Goal: Task Accomplishment & Management: Use online tool/utility

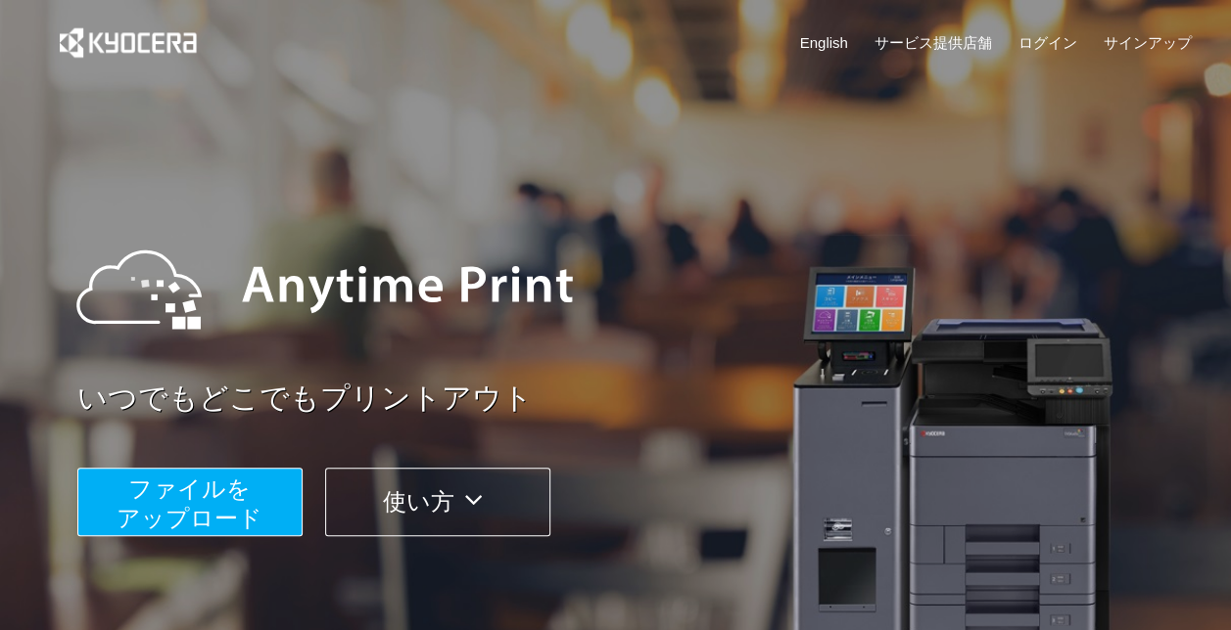
click at [229, 491] on span "ファイルを ​​アップロード" at bounding box center [189, 504] width 146 height 56
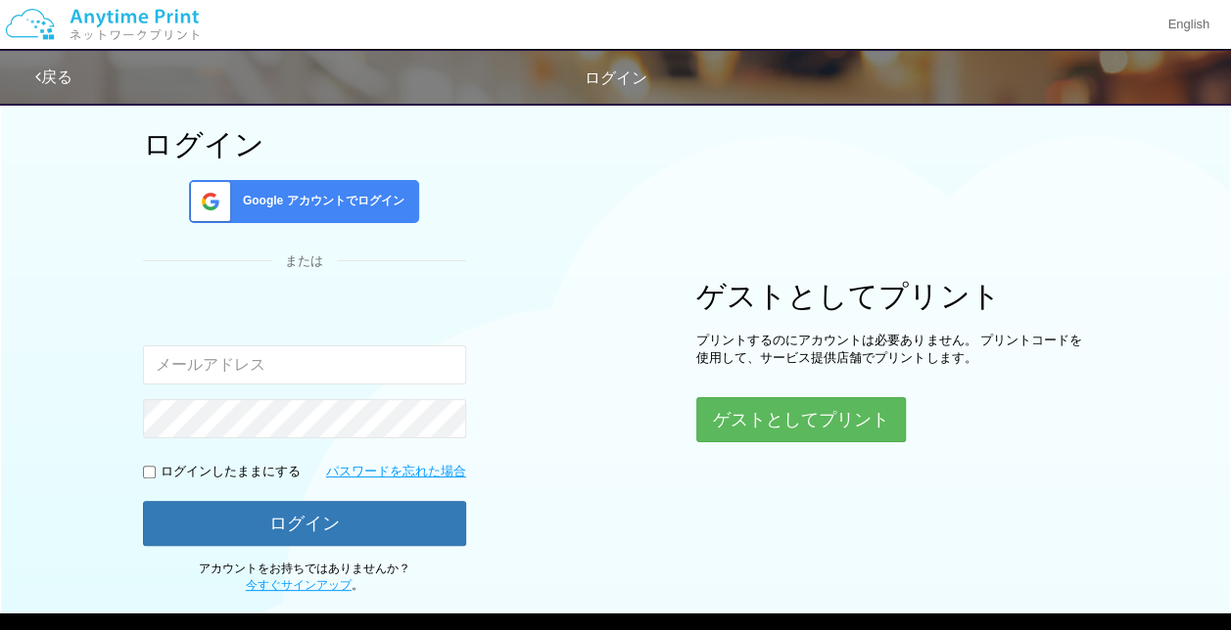
scroll to position [88, 0]
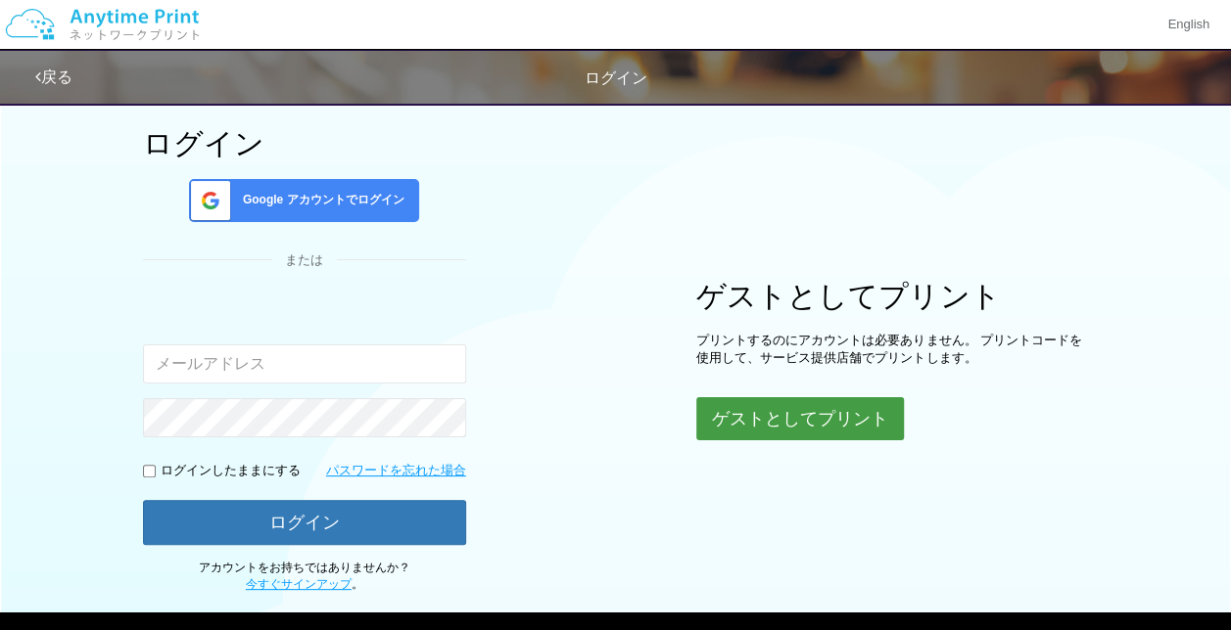
click at [854, 415] on button "ゲストとしてプリント" at bounding box center [800, 418] width 208 height 43
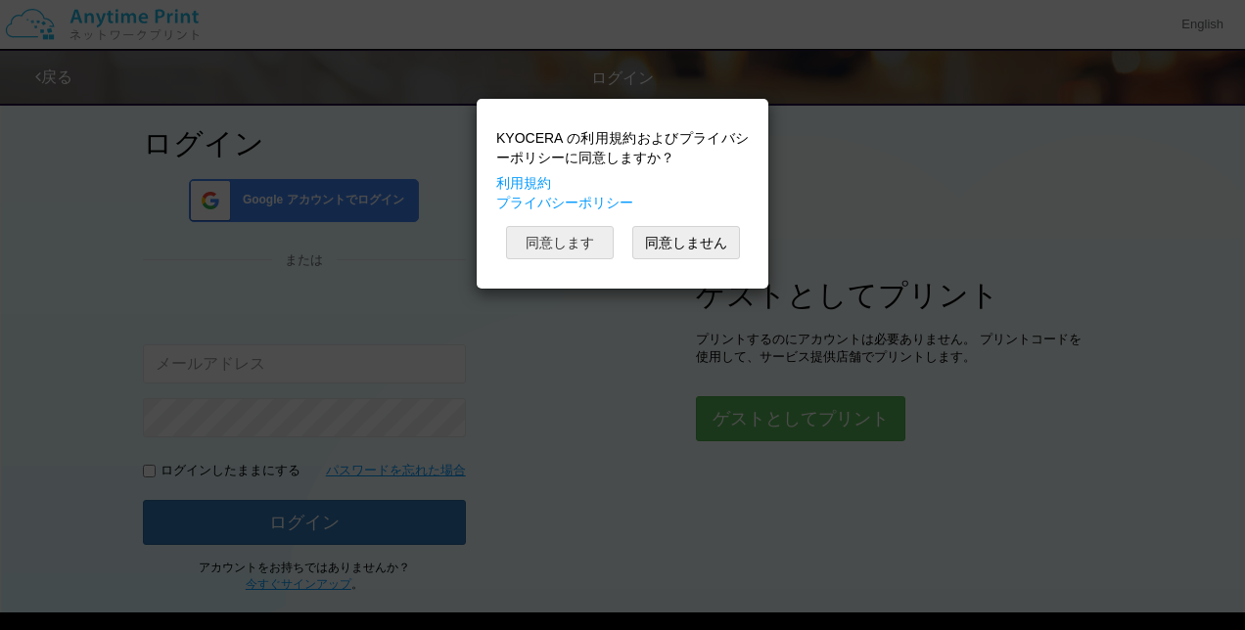
click at [556, 228] on button "同意します" at bounding box center [560, 242] width 108 height 33
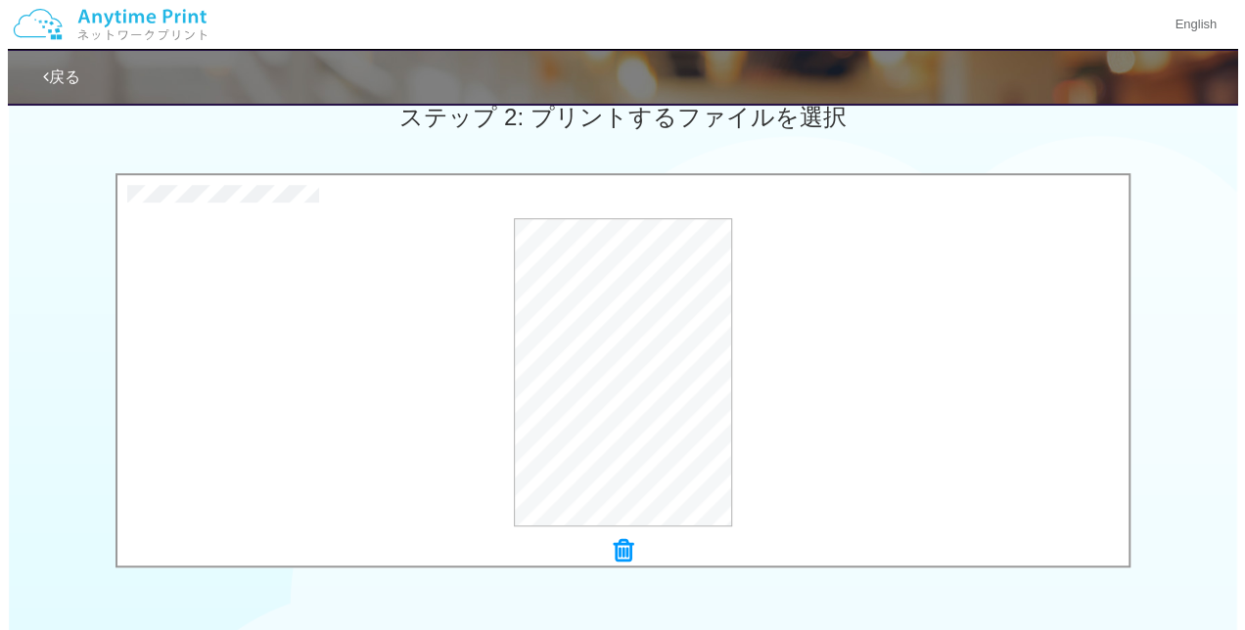
scroll to position [573, 0]
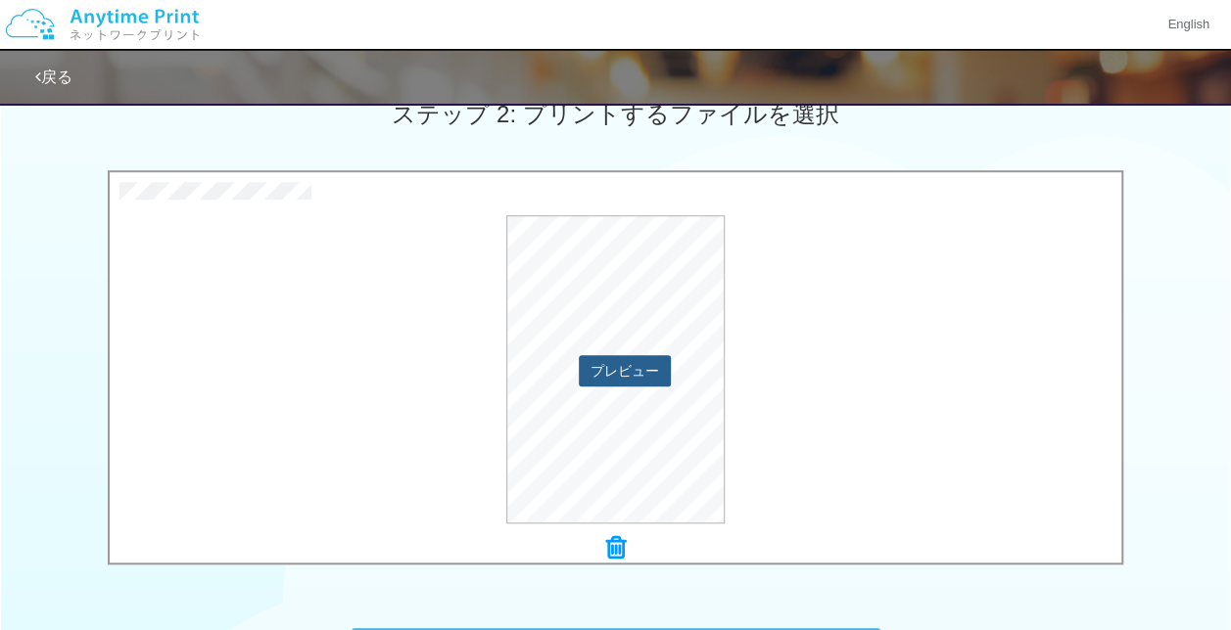
click at [632, 362] on button "プレビュー" at bounding box center [625, 370] width 92 height 31
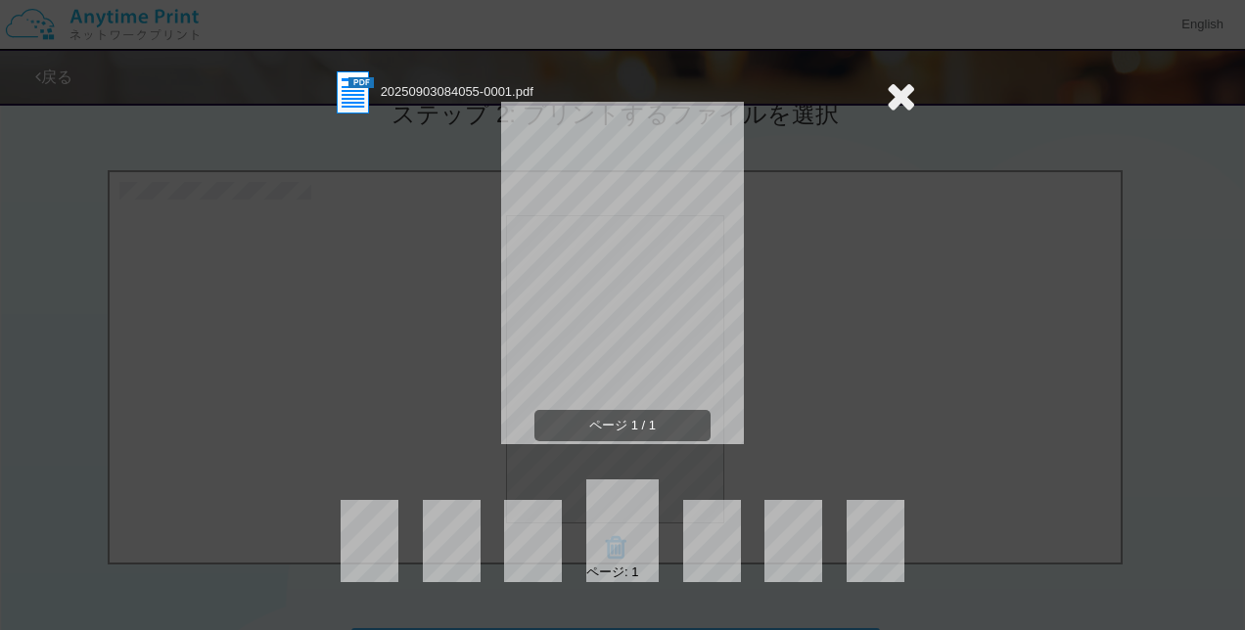
click at [901, 94] on icon at bounding box center [901, 95] width 30 height 39
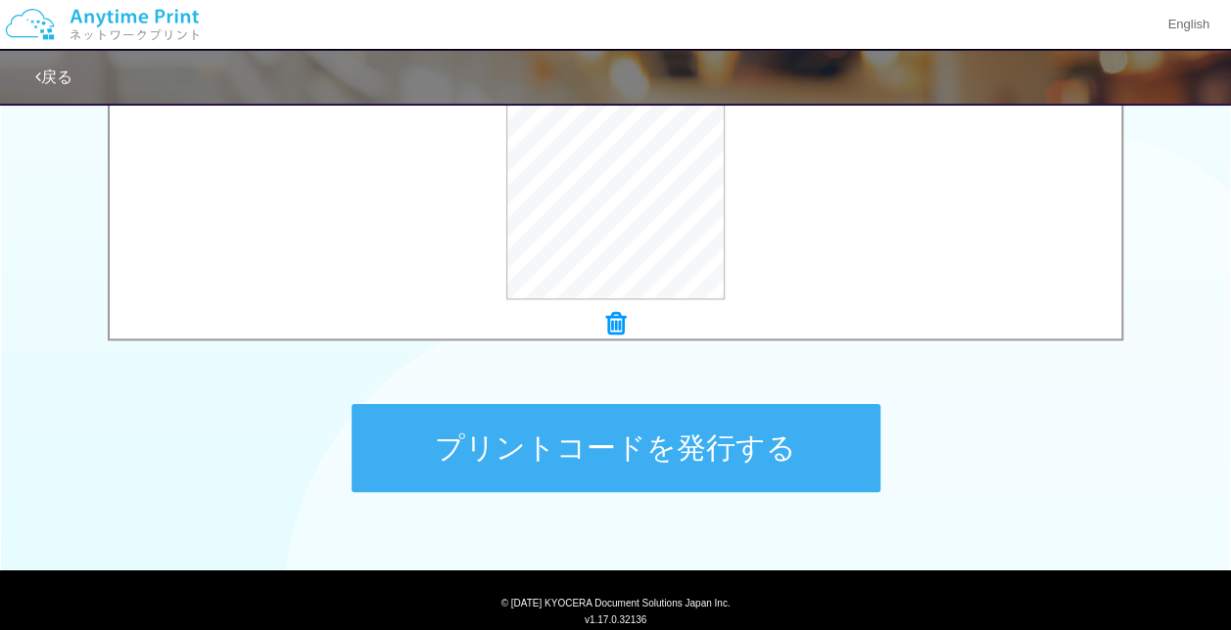
scroll to position [858, 0]
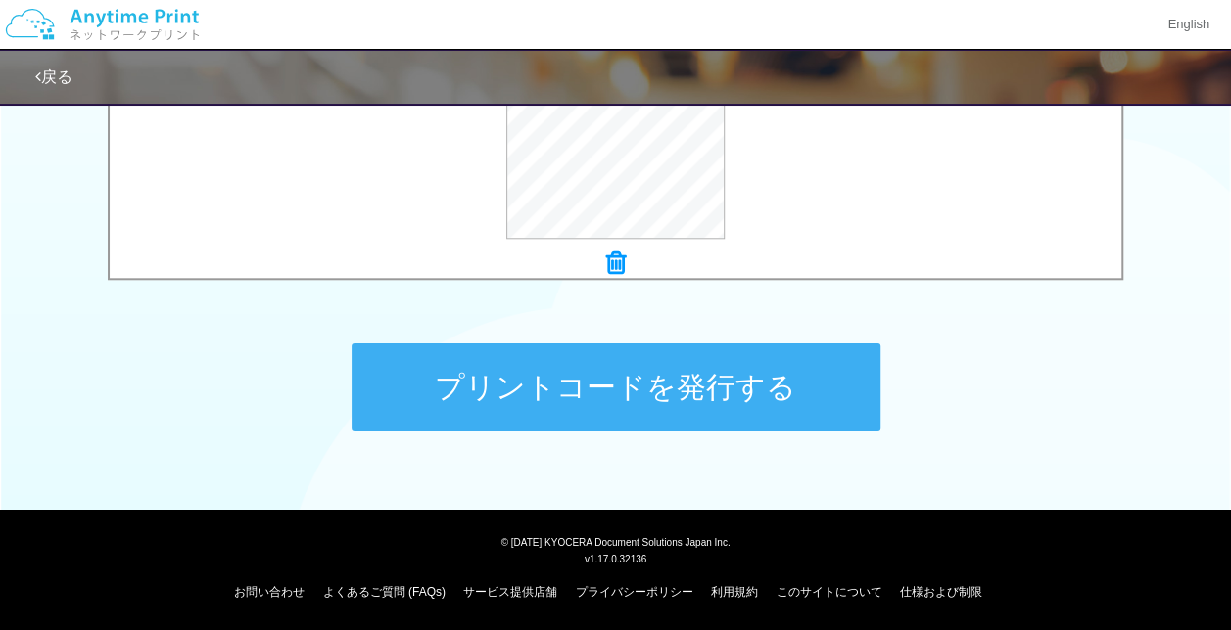
click at [679, 398] on button "プリントコードを発行する" at bounding box center [615, 388] width 529 height 88
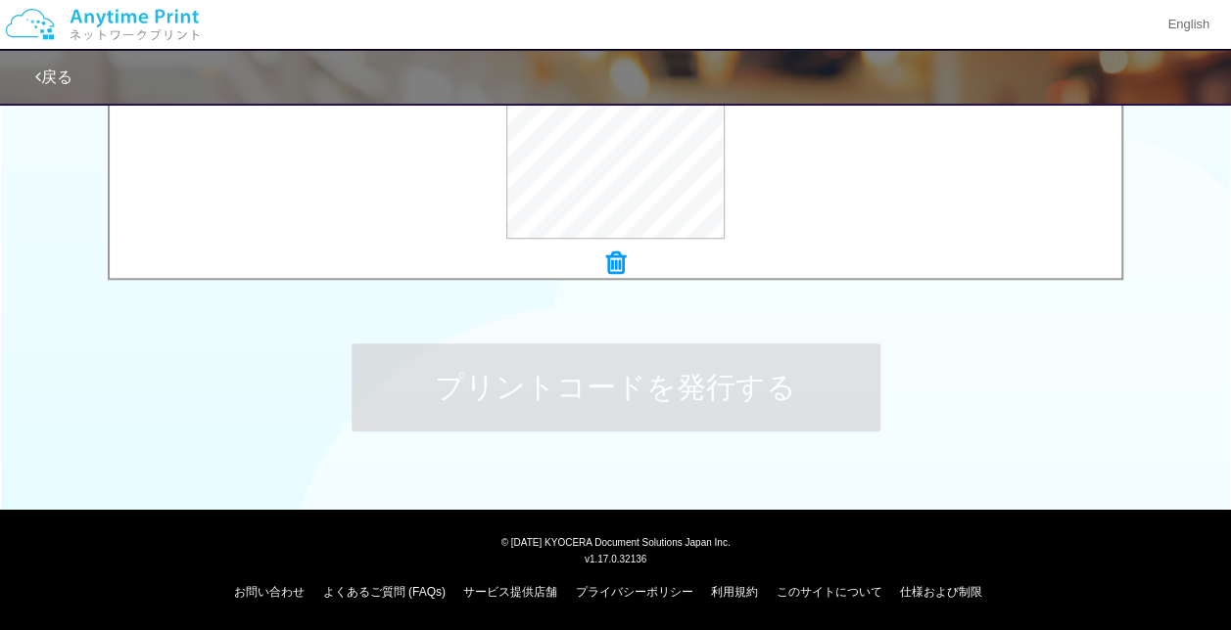
scroll to position [0, 0]
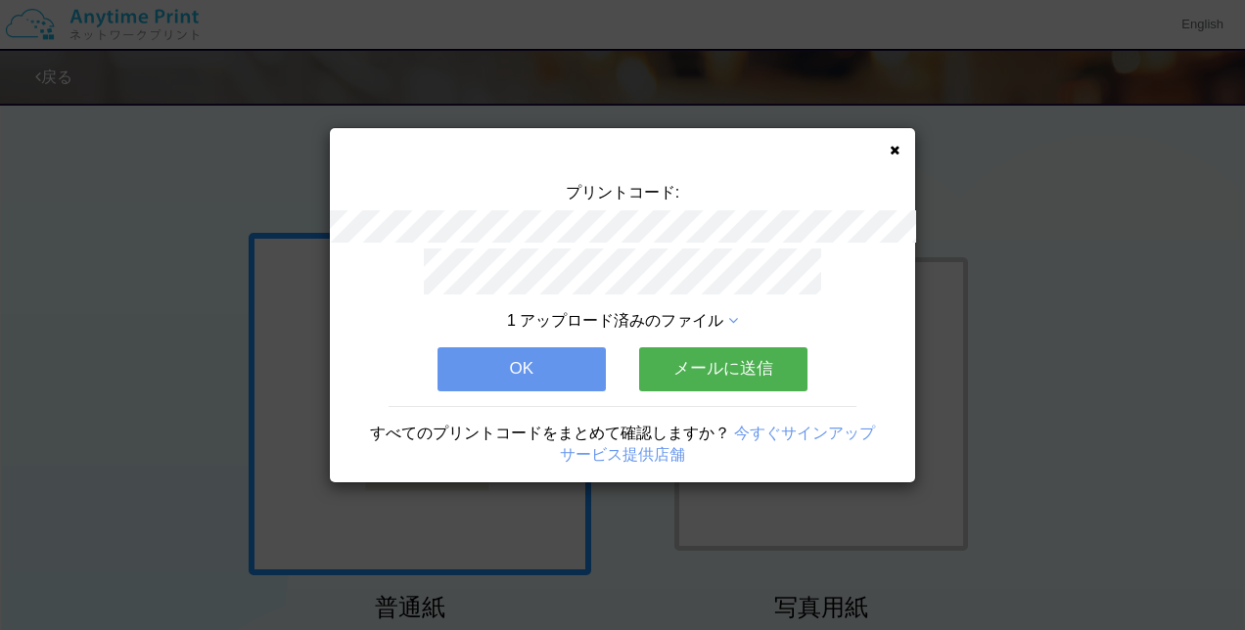
click at [723, 313] on span "1 アップロード済みのファイル" at bounding box center [615, 320] width 216 height 17
click at [728, 314] on icon at bounding box center [733, 321] width 10 height 16
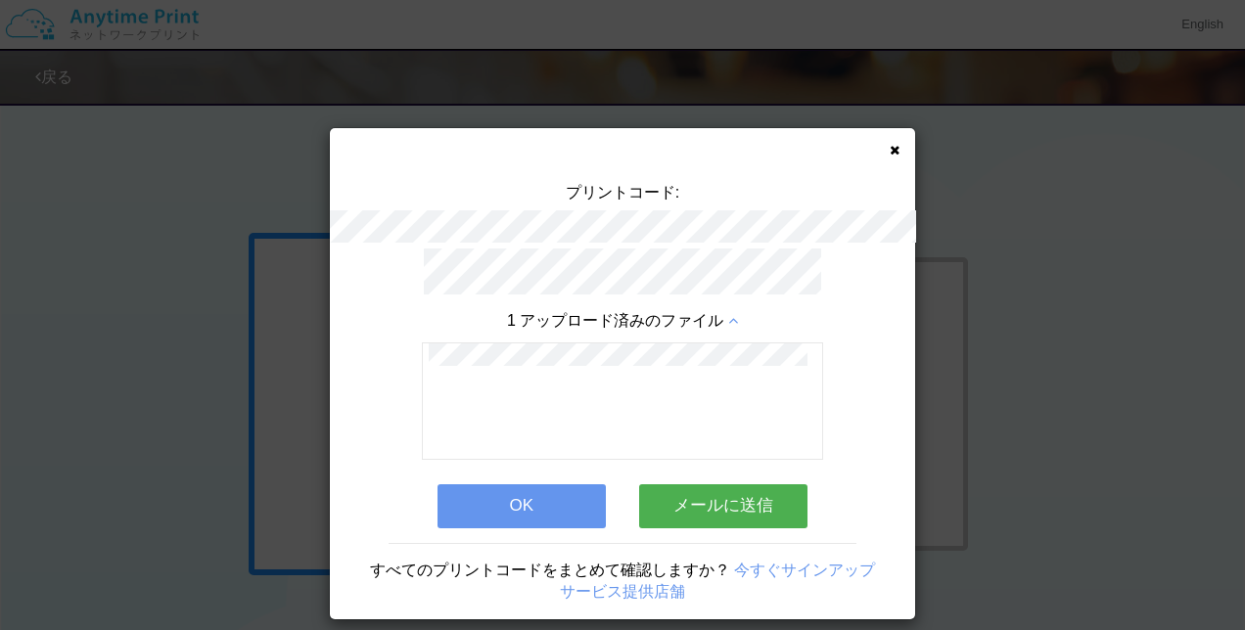
click at [542, 494] on button "OK" at bounding box center [522, 506] width 168 height 43
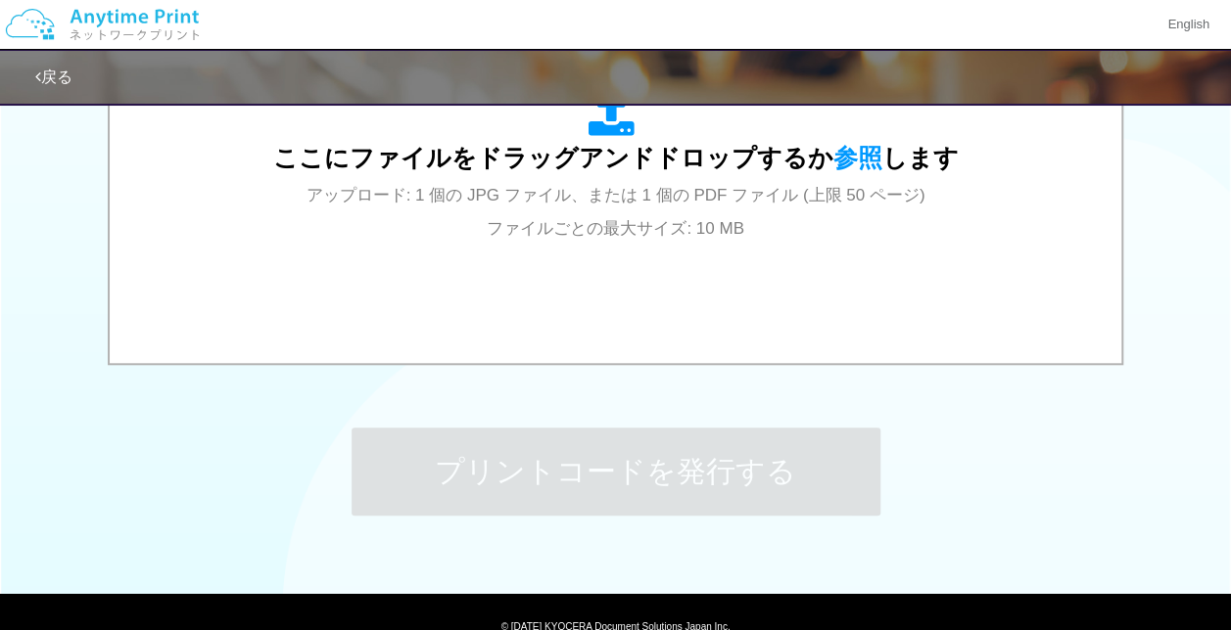
scroll to position [858, 0]
